Goal: Task Accomplishment & Management: Complete application form

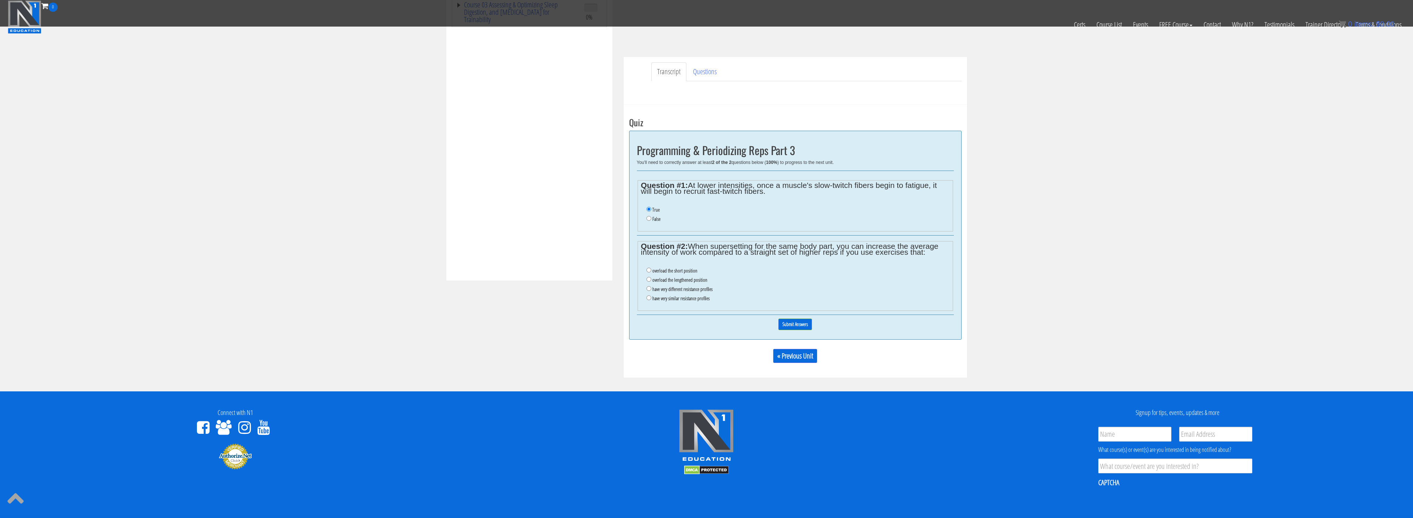
scroll to position [163, 0]
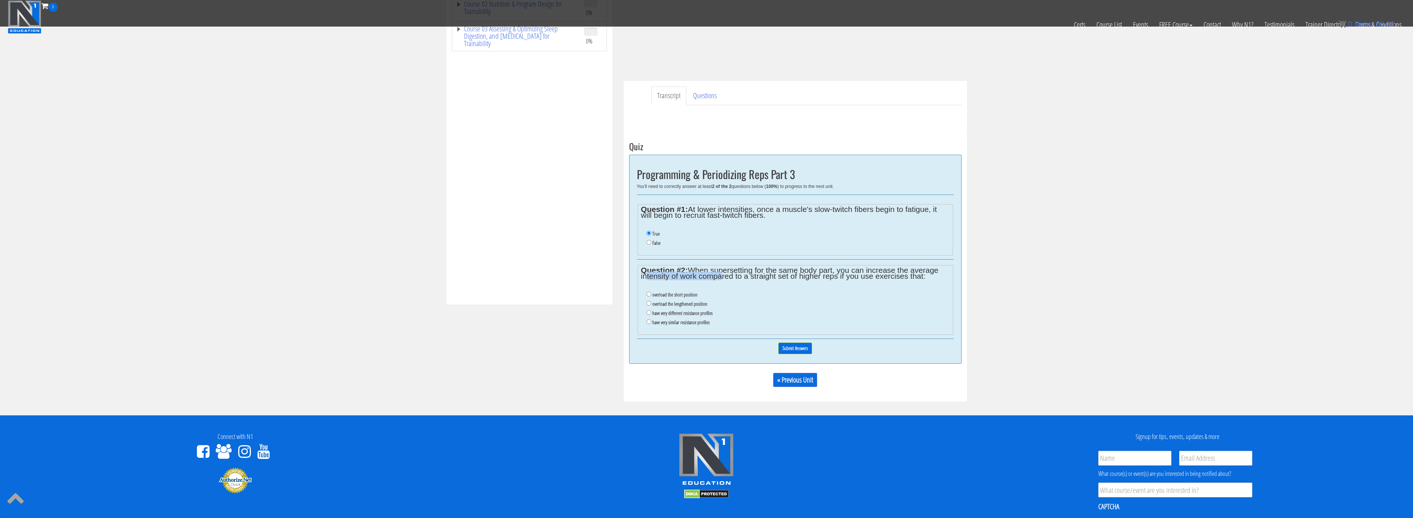
drag, startPoint x: 642, startPoint y: 276, endPoint x: 719, endPoint y: 275, distance: 76.5
click at [719, 275] on legend "Question #2: When supersetting for the same body part, you can increase the ave…" at bounding box center [795, 273] width 308 height 12
click at [719, 281] on fieldset "Question #2: When supersetting for the same body part, you can increase the ave…" at bounding box center [795, 300] width 315 height 70
click at [684, 324] on label "have very similar resistance profiles" at bounding box center [680, 323] width 57 height 6
click at [651, 324] on input "have very similar resistance profiles" at bounding box center [648, 322] width 5 height 5
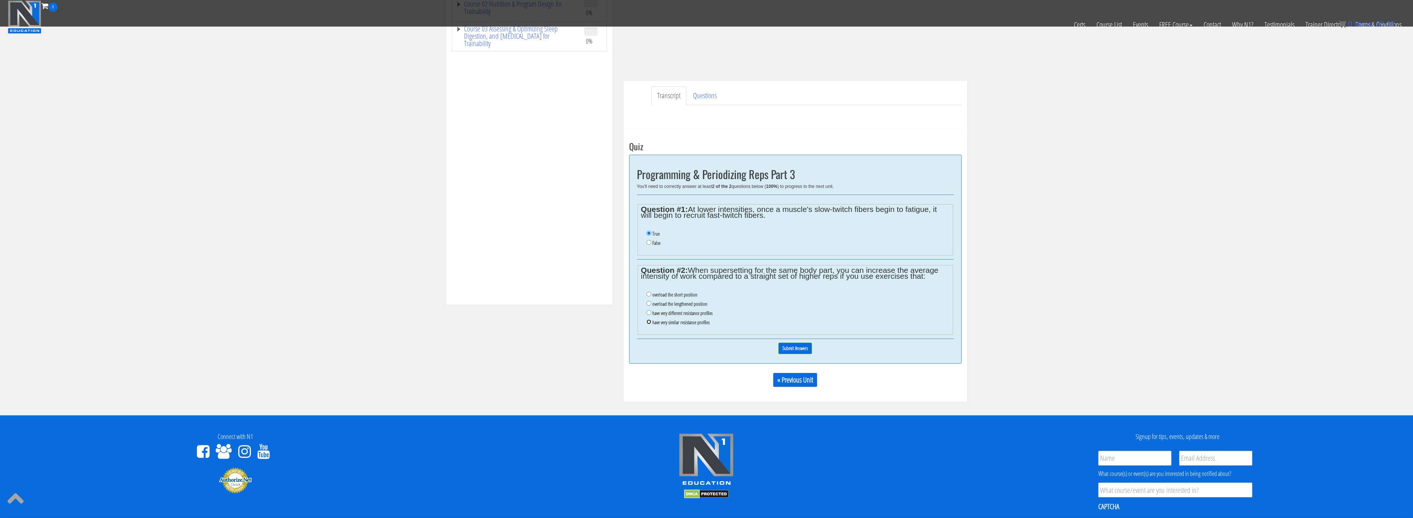
radio input "true"
click at [685, 312] on label "have very different resistance profiles" at bounding box center [682, 313] width 60 height 6
click at [651, 312] on input "have very different resistance profiles" at bounding box center [648, 312] width 5 height 5
radio input "true"
click at [680, 307] on label "overload the lengthened position" at bounding box center [679, 304] width 55 height 6
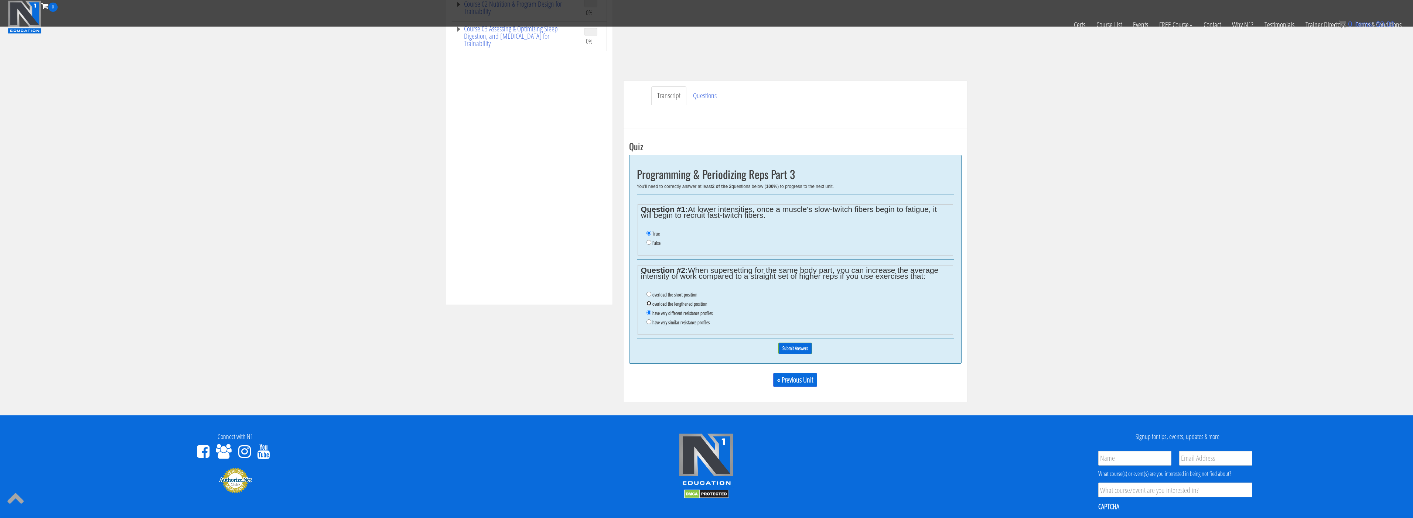
click at [651, 306] on input "overload the lengthened position" at bounding box center [648, 303] width 5 height 5
radio input "true"
click at [677, 313] on label "have very different resistance profiles" at bounding box center [682, 313] width 60 height 6
click at [651, 313] on input "have very different resistance profiles" at bounding box center [648, 312] width 5 height 5
radio input "true"
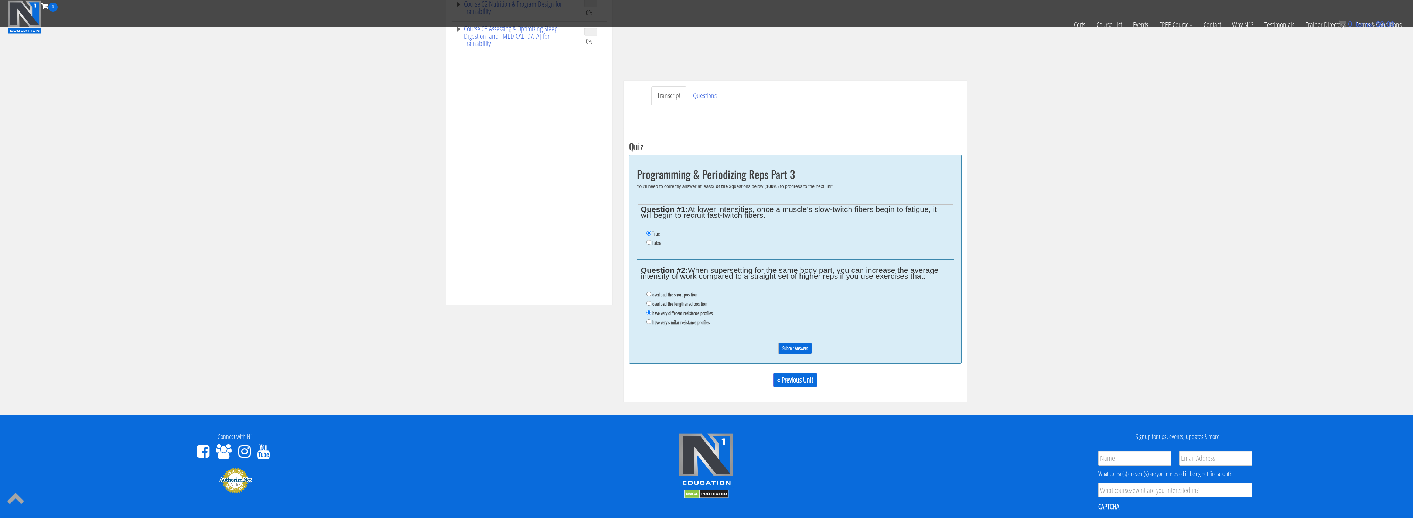
click at [799, 346] on input "Submit Answers" at bounding box center [795, 348] width 34 height 11
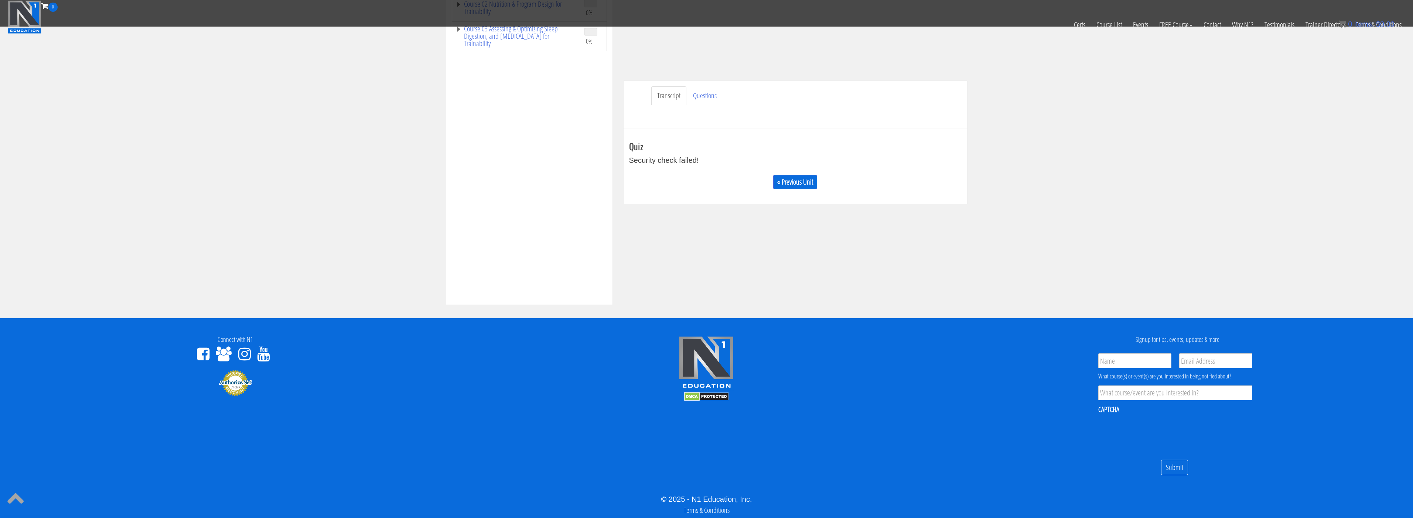
scroll to position [187, 0]
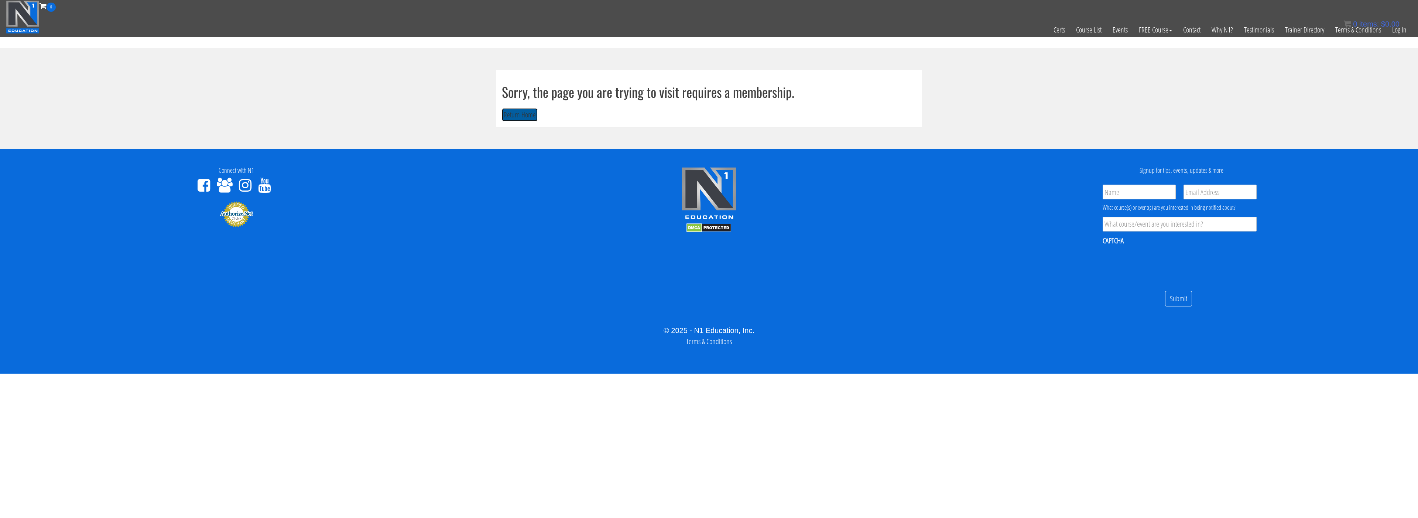
click at [524, 119] on button "Return Home" at bounding box center [520, 115] width 36 height 14
click at [1405, 32] on link "Log In" at bounding box center [1399, 30] width 25 height 36
